Goal: Task Accomplishment & Management: Complete application form

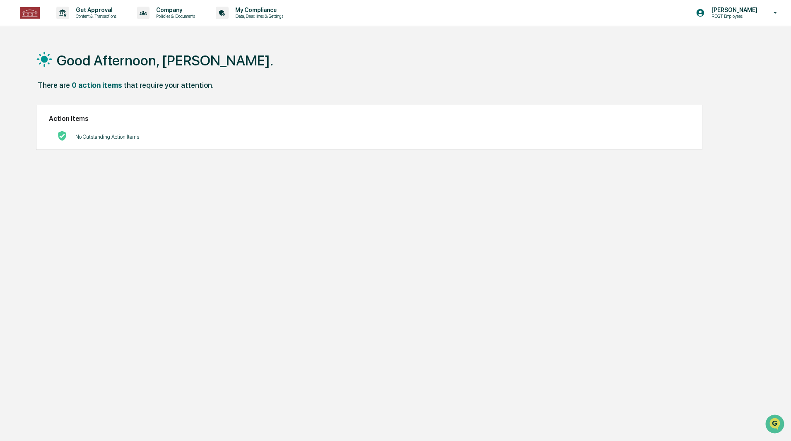
click at [731, 11] on p "[PERSON_NAME]" at bounding box center [733, 10] width 57 height 7
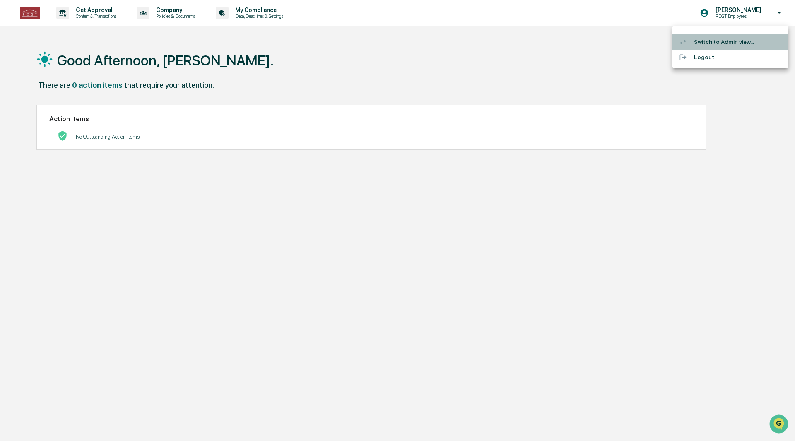
click at [712, 40] on li "Switch to Admin view..." at bounding box center [731, 41] width 116 height 15
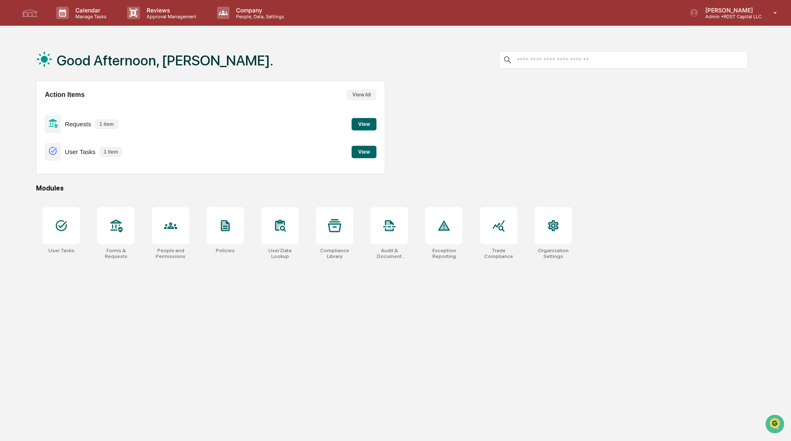
click at [359, 128] on button "View" at bounding box center [364, 124] width 25 height 12
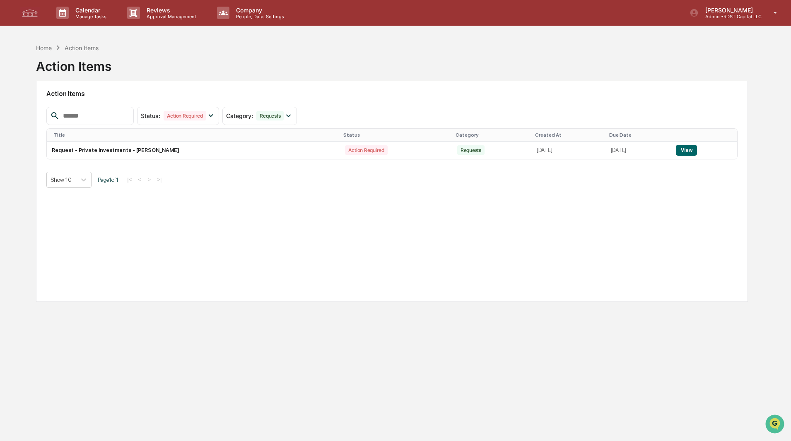
click at [689, 148] on button "View" at bounding box center [686, 150] width 21 height 11
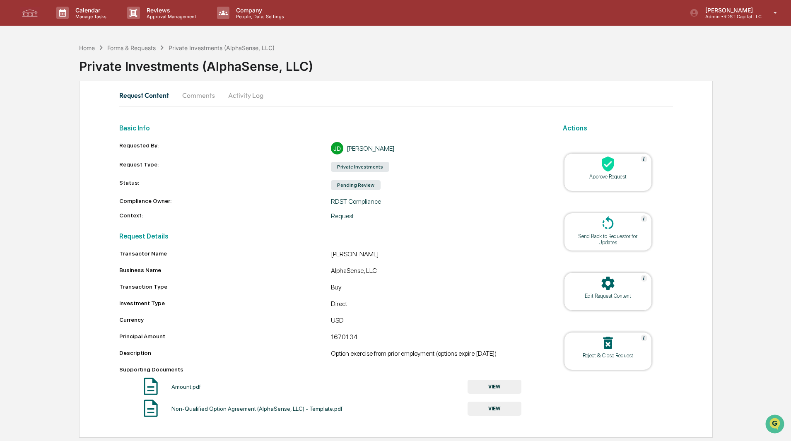
scroll to position [0, 0]
click at [605, 166] on icon at bounding box center [608, 164] width 12 height 15
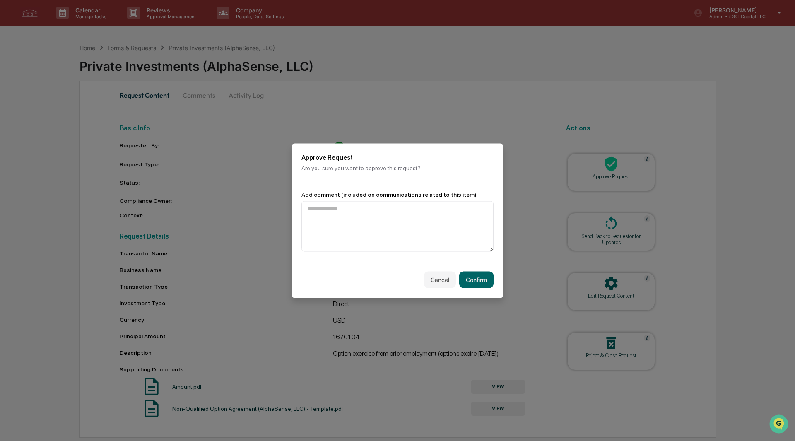
click at [476, 278] on button "Confirm" at bounding box center [476, 279] width 34 height 17
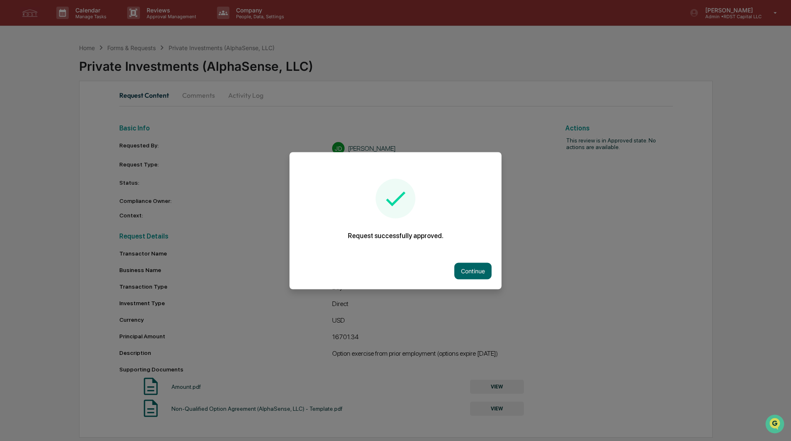
click at [475, 266] on button "Continue" at bounding box center [472, 271] width 37 height 17
